Goal: Transaction & Acquisition: Purchase product/service

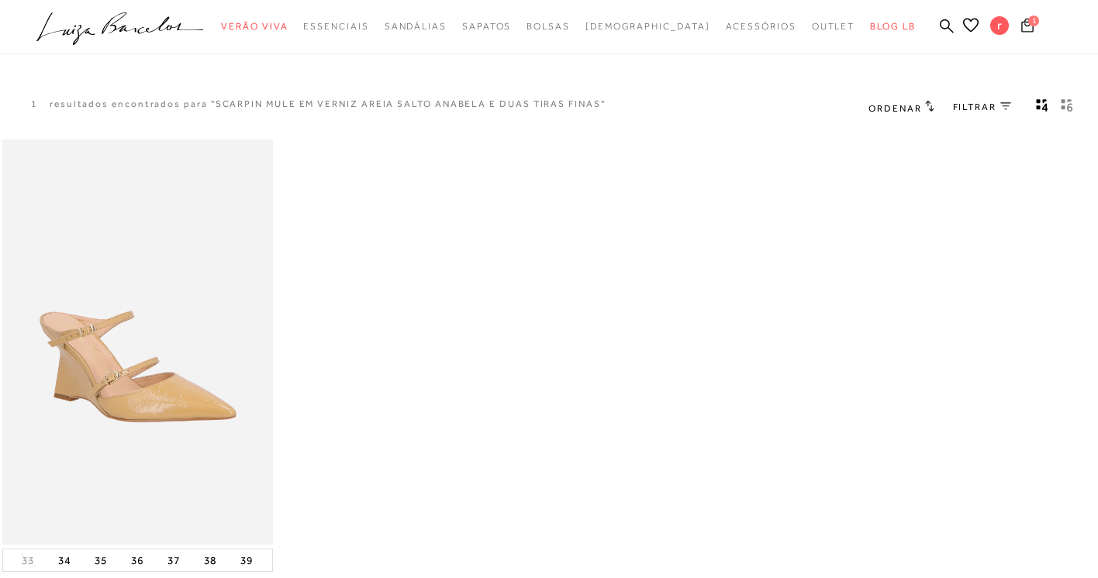
click at [1033, 22] on span "1" at bounding box center [1033, 21] width 11 height 11
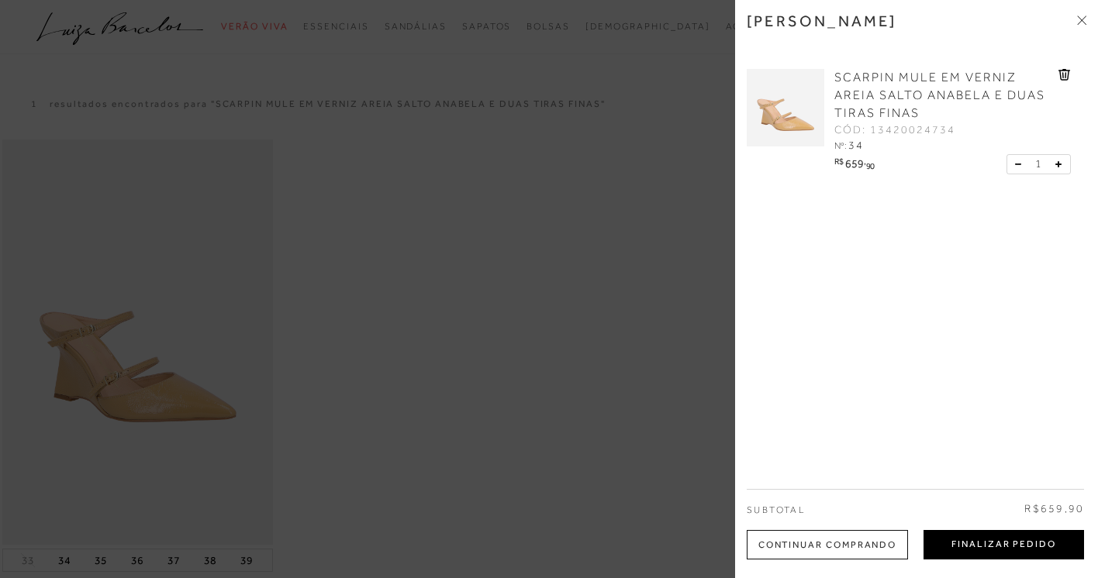
click at [968, 546] on button "Finalizar Pedido" at bounding box center [1004, 544] width 161 height 29
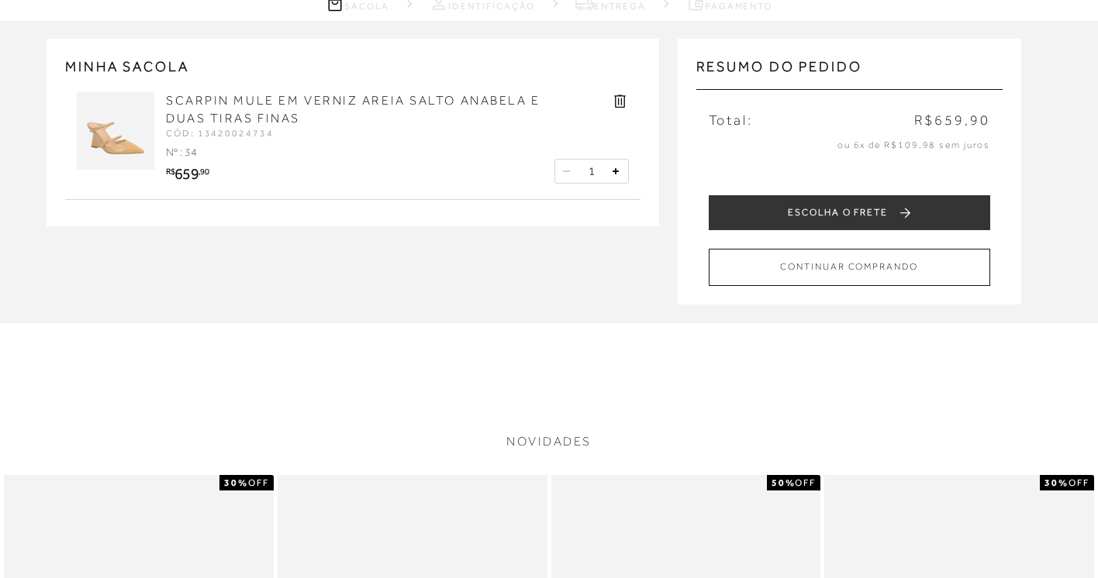
scroll to position [80, 0]
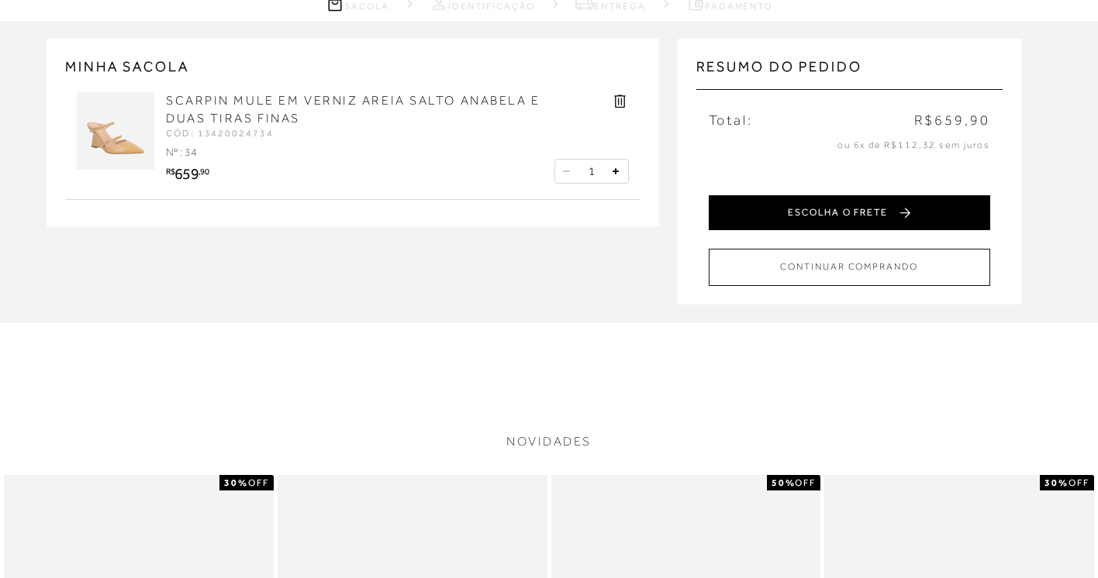
click at [806, 205] on button "ESCOLHA O FRETE" at bounding box center [849, 212] width 281 height 35
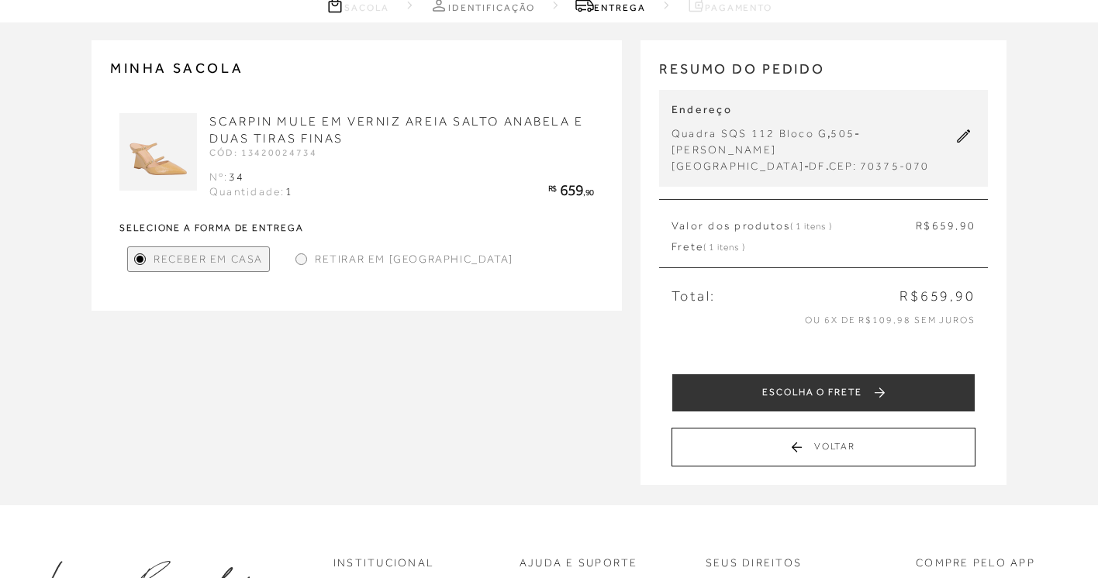
scroll to position [84, 0]
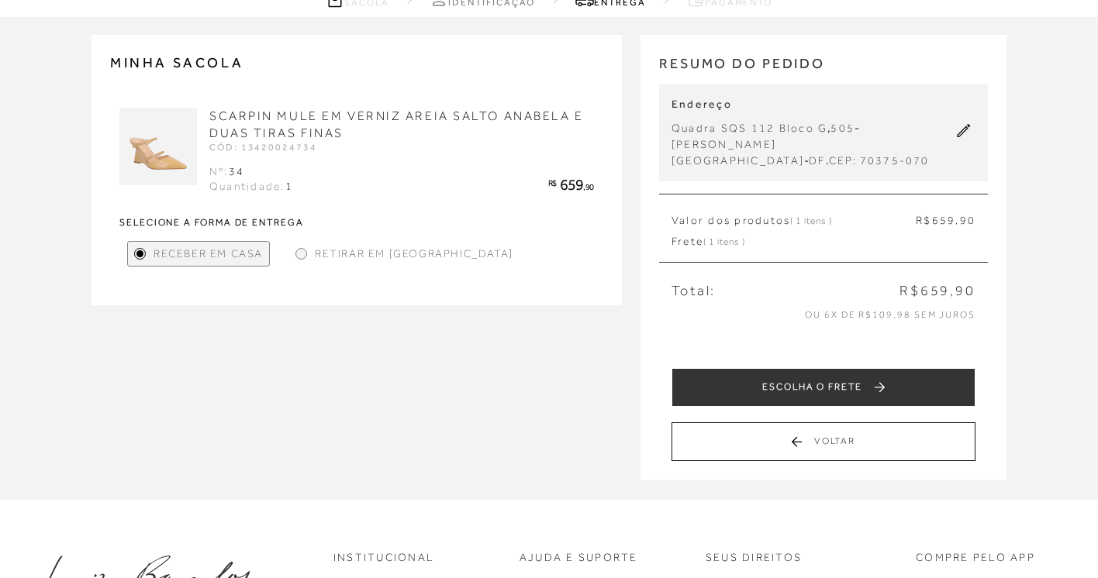
click at [304, 254] on div at bounding box center [301, 254] width 12 height 12
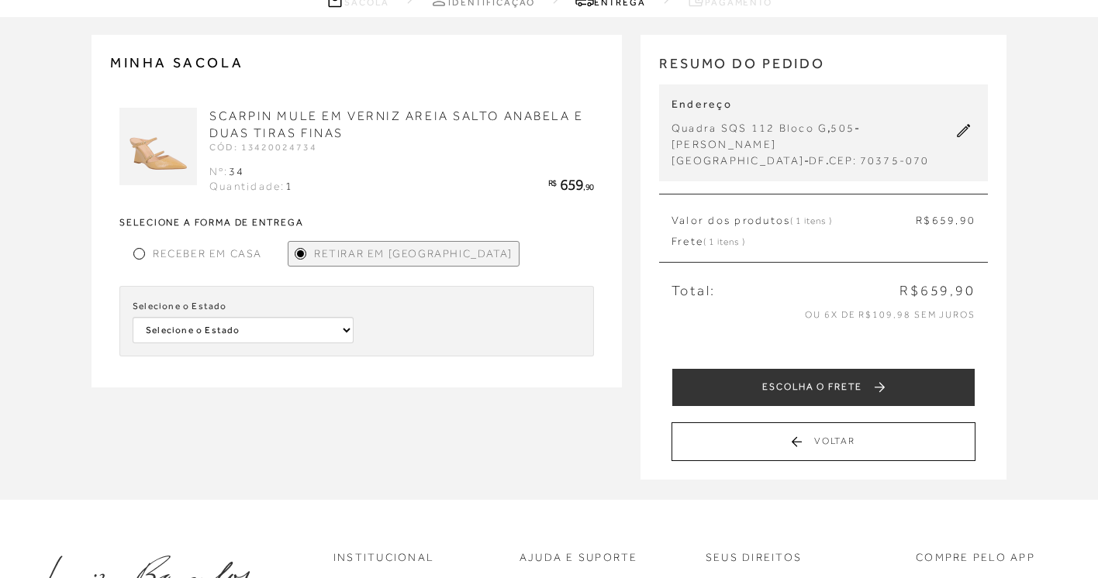
click at [140, 250] on div at bounding box center [139, 253] width 7 height 7
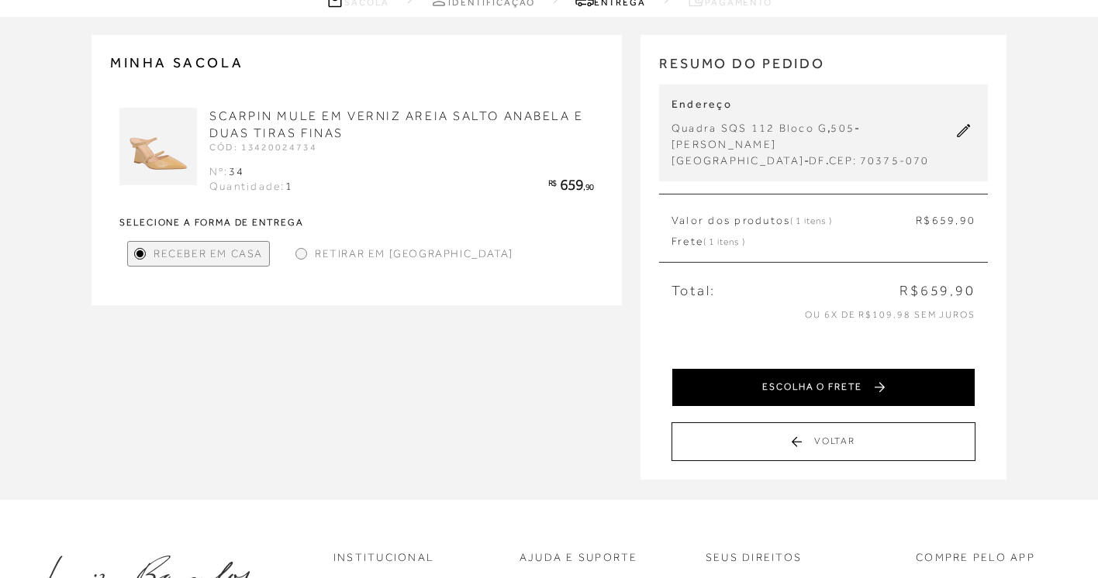
click at [799, 371] on button "ESCOLHA O FRETE" at bounding box center [824, 387] width 304 height 39
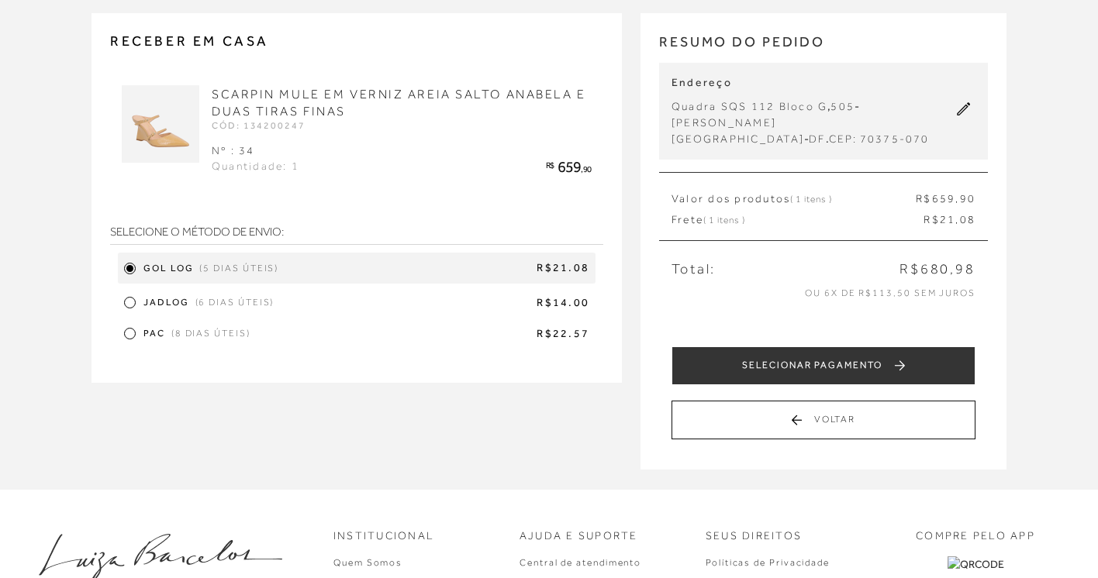
scroll to position [105, 0]
click at [127, 305] on div at bounding box center [129, 302] width 7 height 7
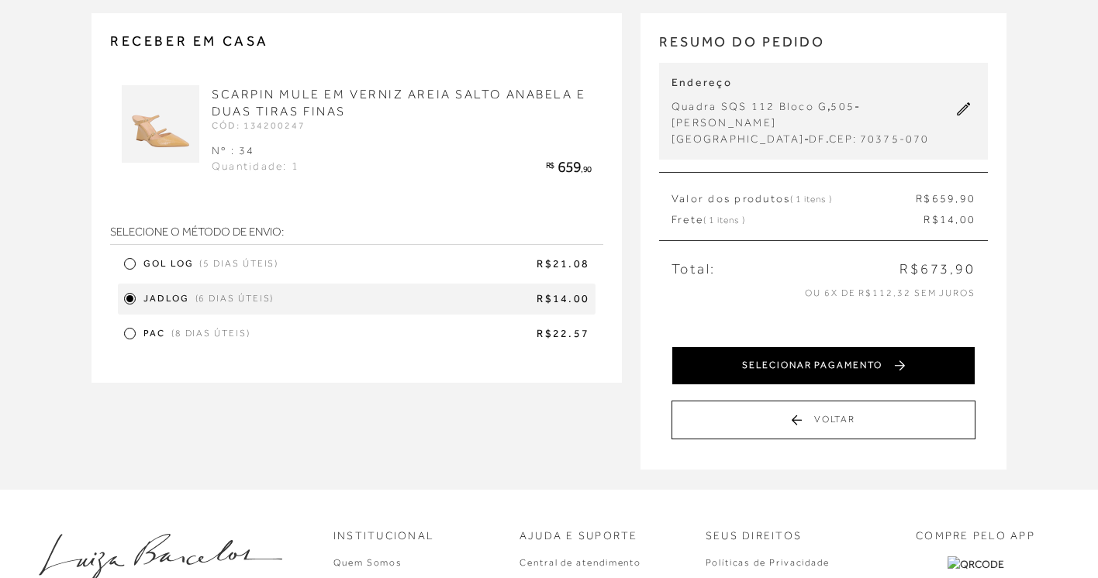
click at [793, 347] on button "SELECIONAR PAGAMENTO" at bounding box center [824, 366] width 304 height 39
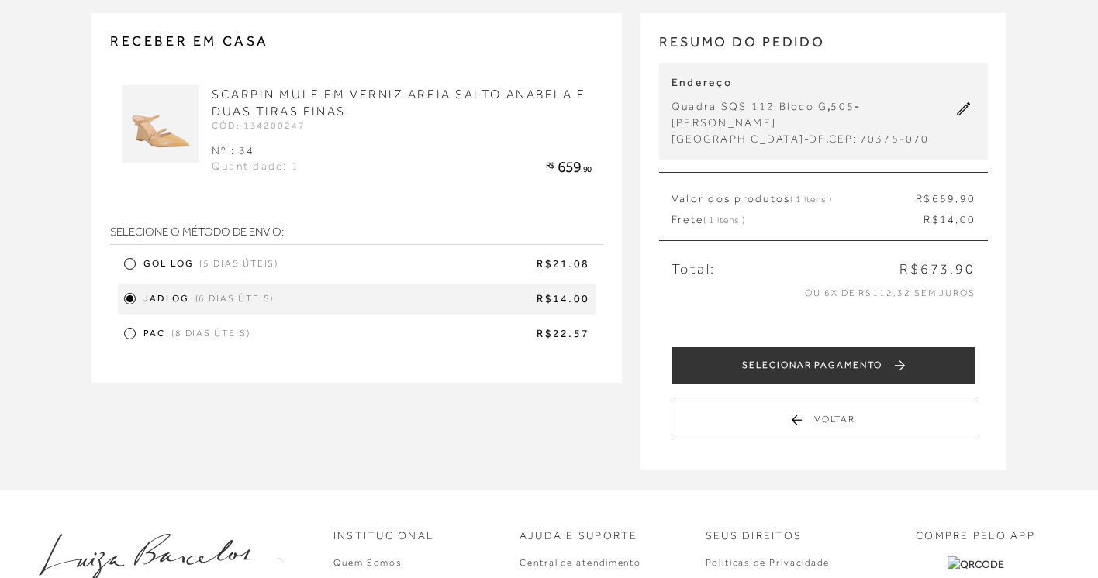
scroll to position [0, 0]
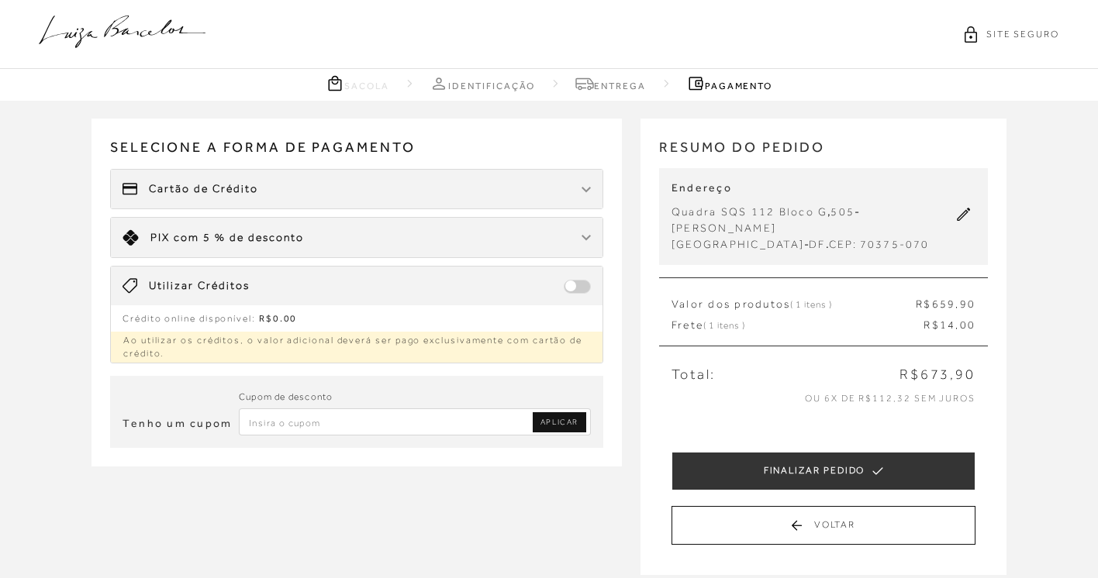
click at [218, 192] on span "Cartão de Crédito" at bounding box center [203, 189] width 109 height 16
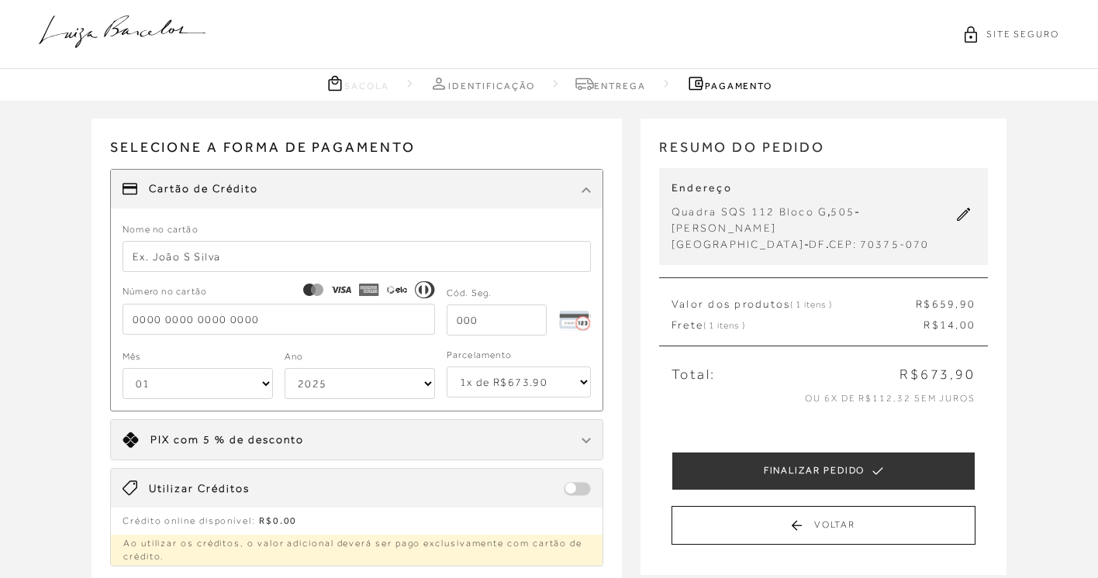
click at [172, 251] on input "text" at bounding box center [357, 256] width 468 height 31
type input "[CREDIT_CARD_NUMBER]"
select select "09"
select select "2032"
type input "rejane [PERSON_NAME]"
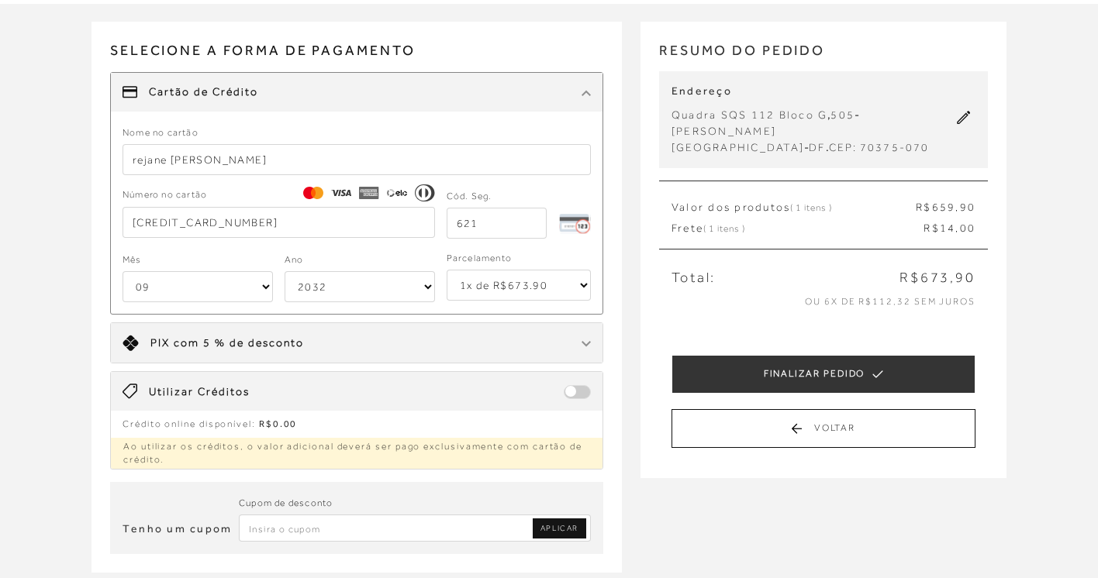
scroll to position [96, 0]
type input "621"
select select "4"
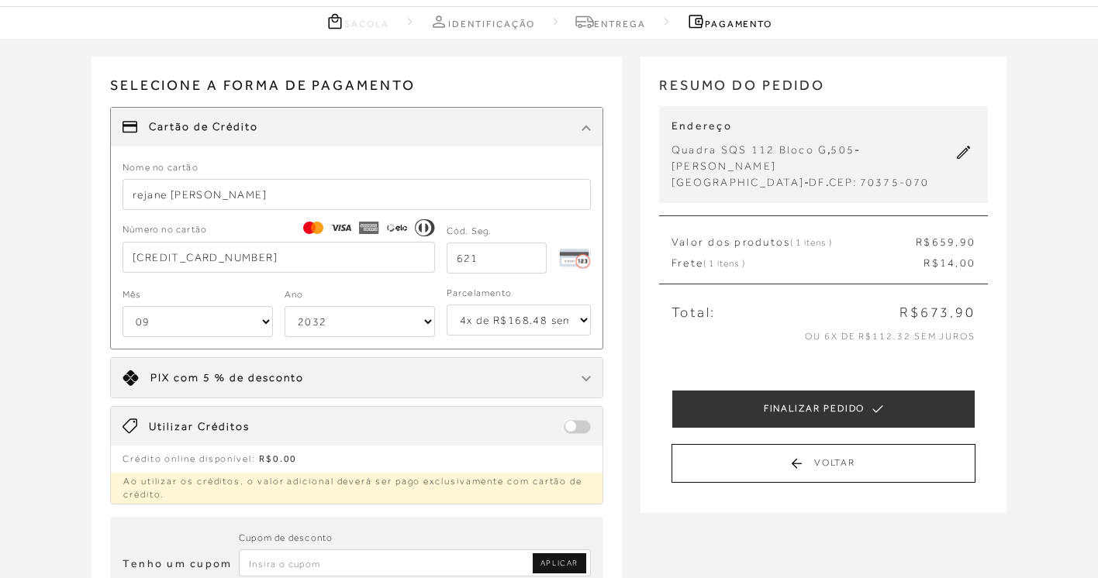
scroll to position [63, 0]
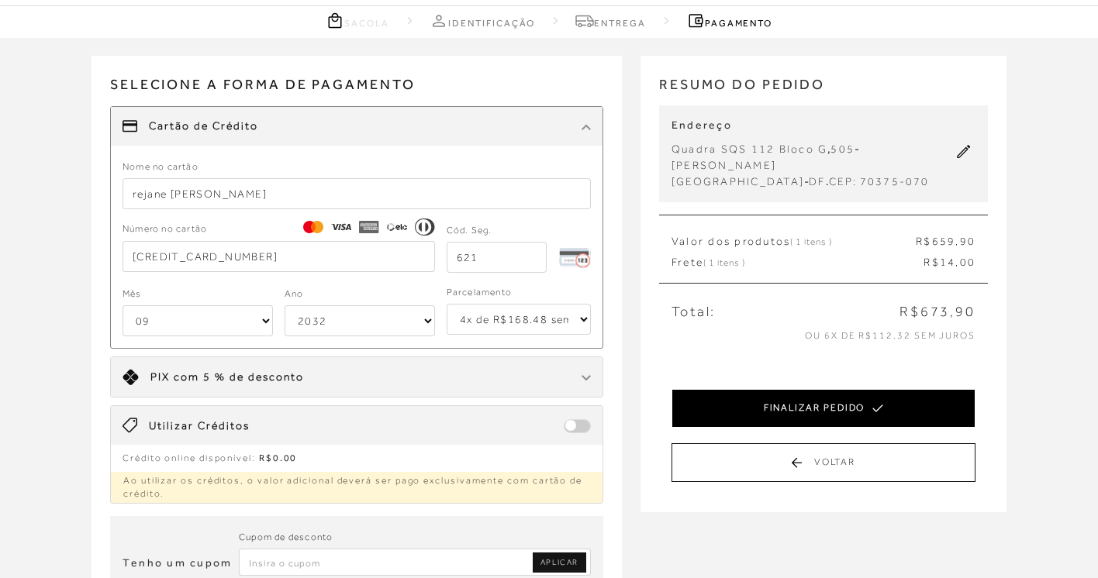
click at [793, 389] on button "FINALIZAR PEDIDO" at bounding box center [824, 408] width 304 height 39
select select "09"
select select "2032"
select select "4"
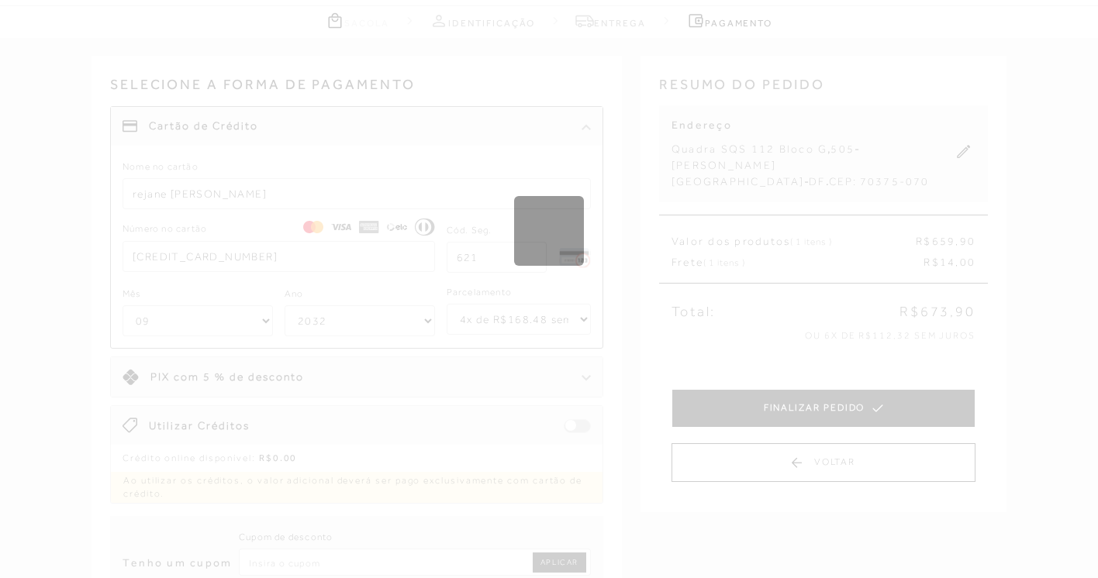
scroll to position [0, 0]
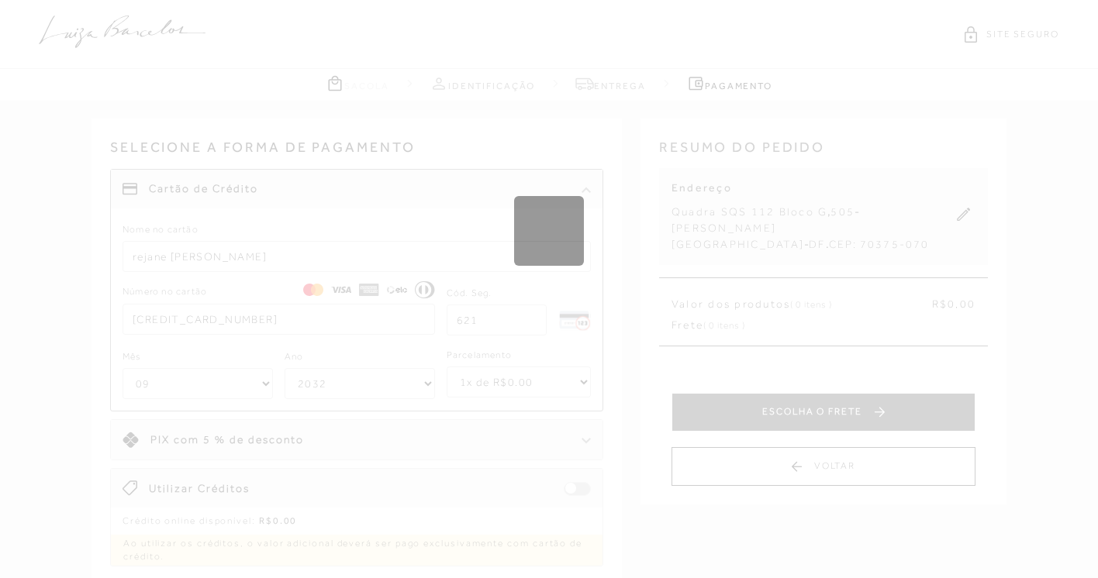
select select "1"
